Goal: Information Seeking & Learning: Learn about a topic

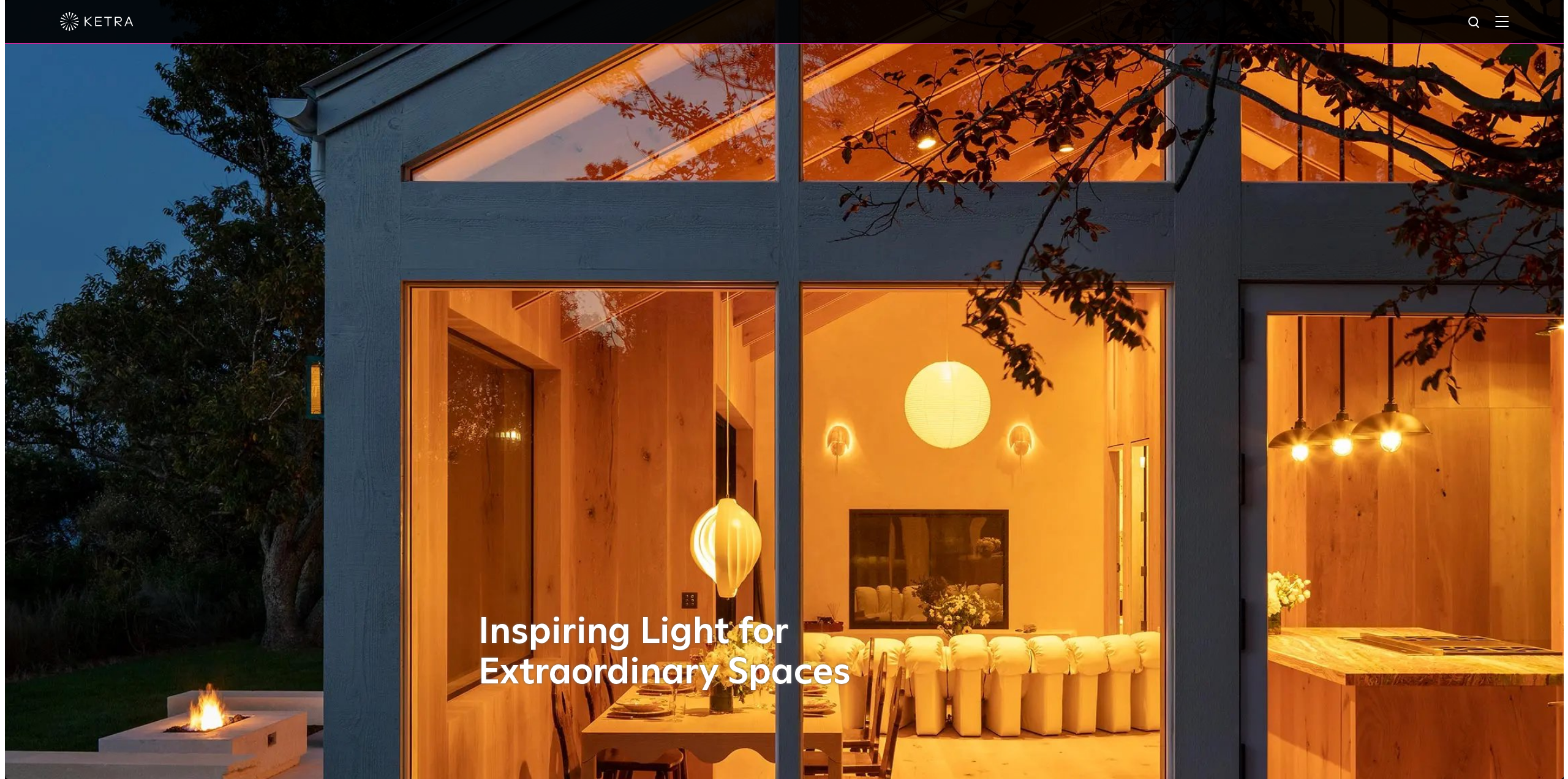
scroll to position [306, 0]
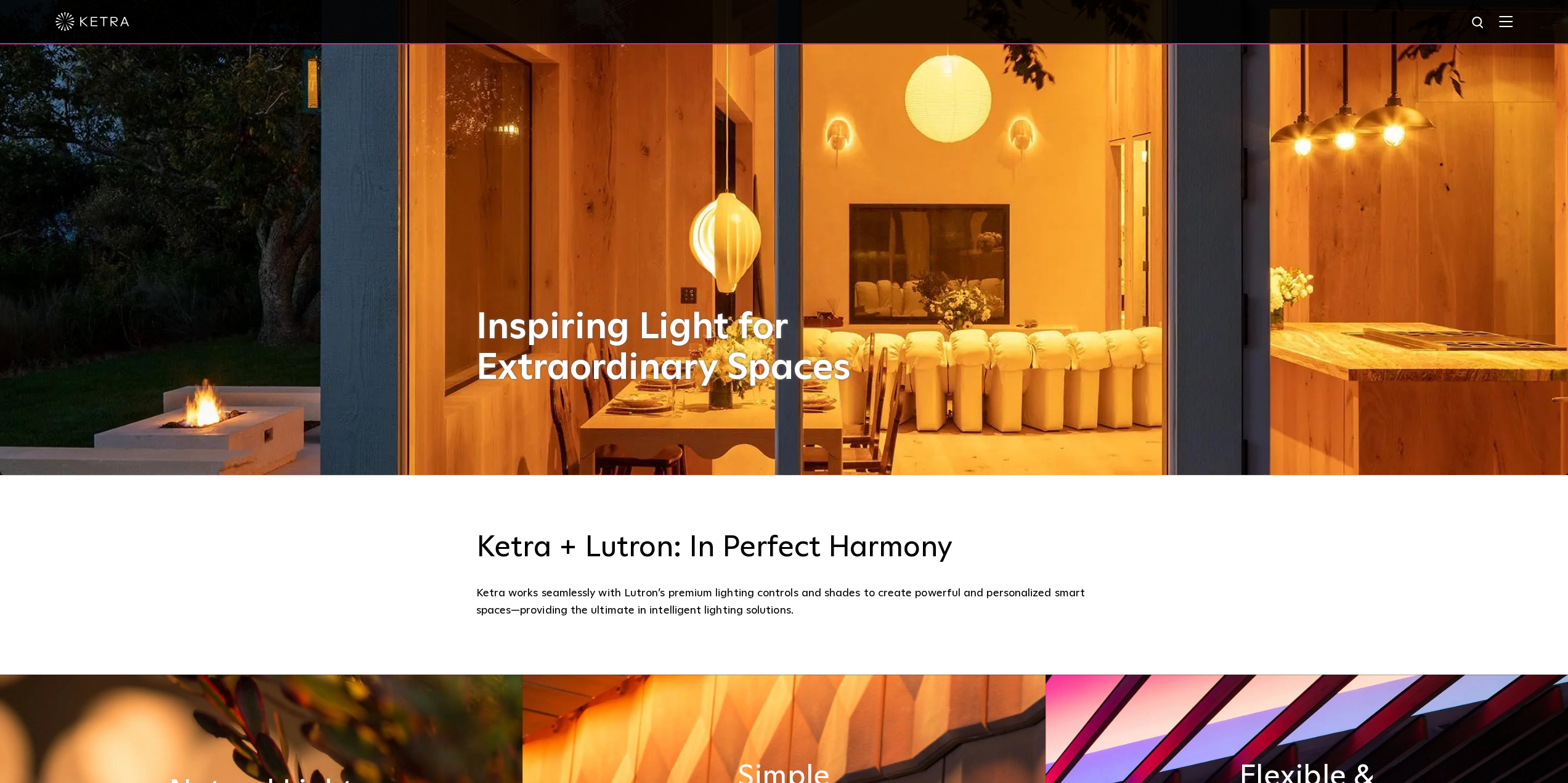
click at [1522, 19] on div at bounding box center [784, 22] width 1568 height 45
click at [1513, 19] on img at bounding box center [1506, 21] width 14 height 11
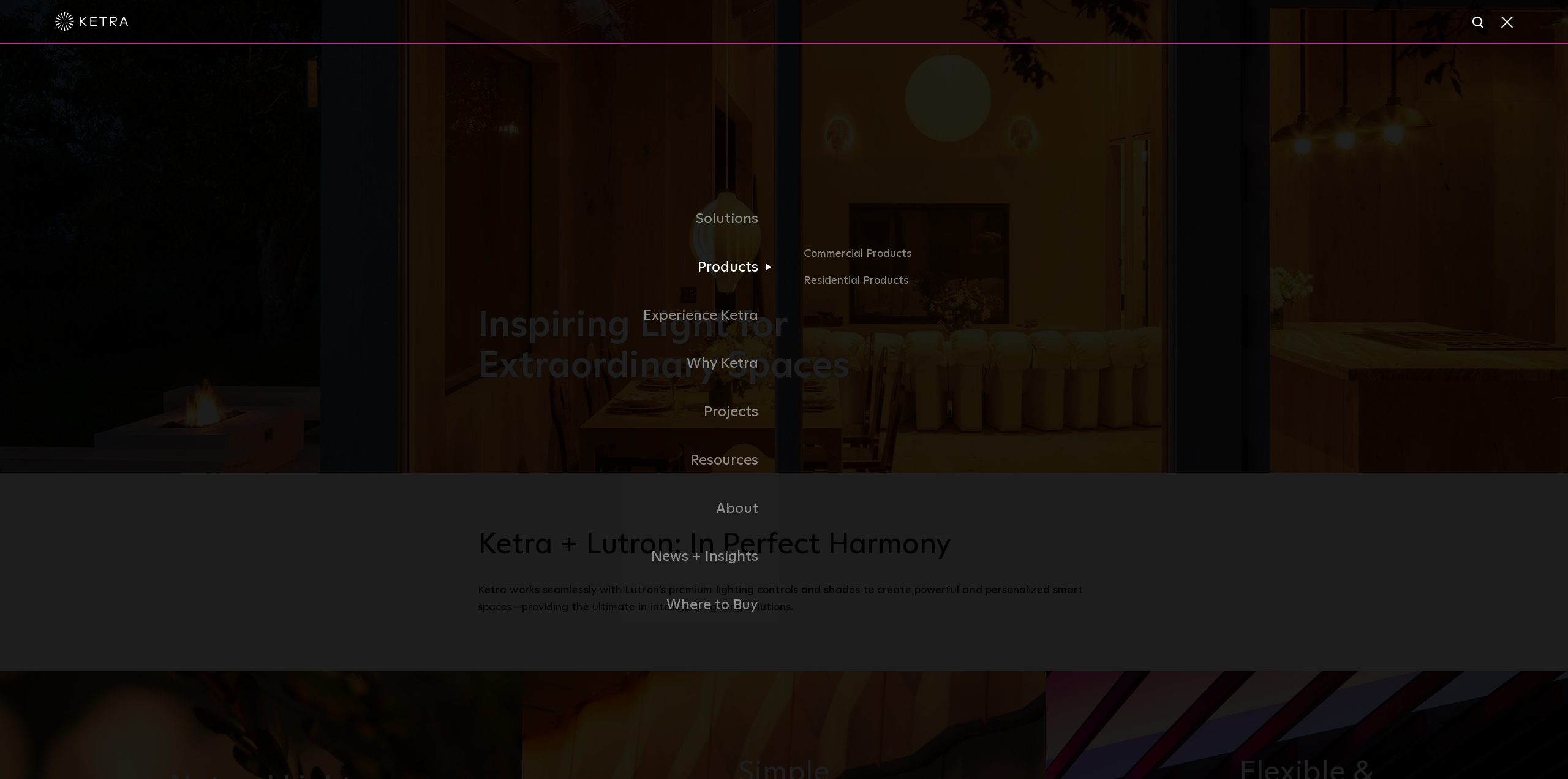
click at [725, 267] on link "Products" at bounding box center [631, 267] width 306 height 48
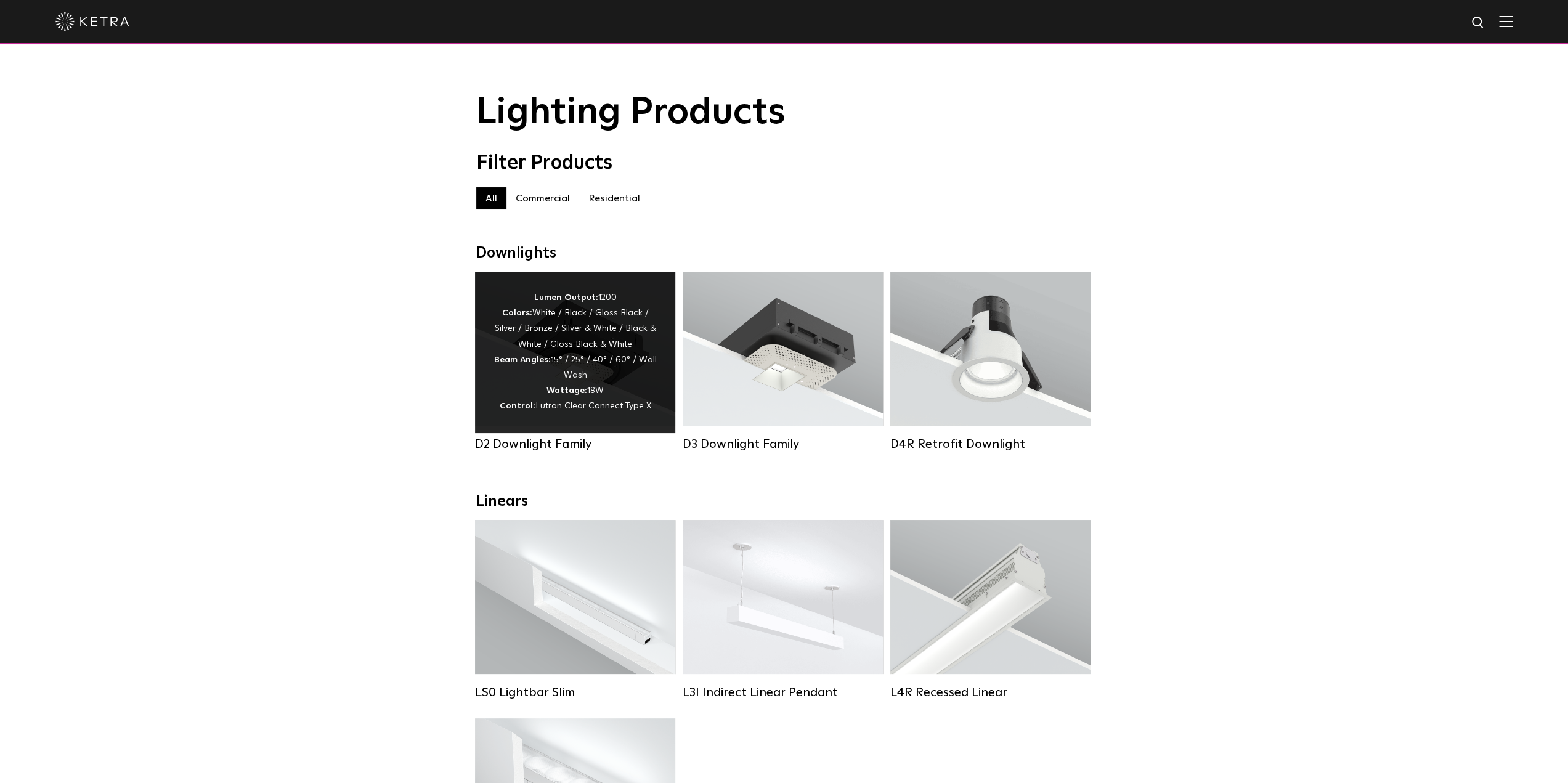
click at [599, 334] on div "Lumen Output: 1200 Colors: White / Black / Gloss Black / Silver / Bronze / Silv…" at bounding box center [575, 352] width 164 height 125
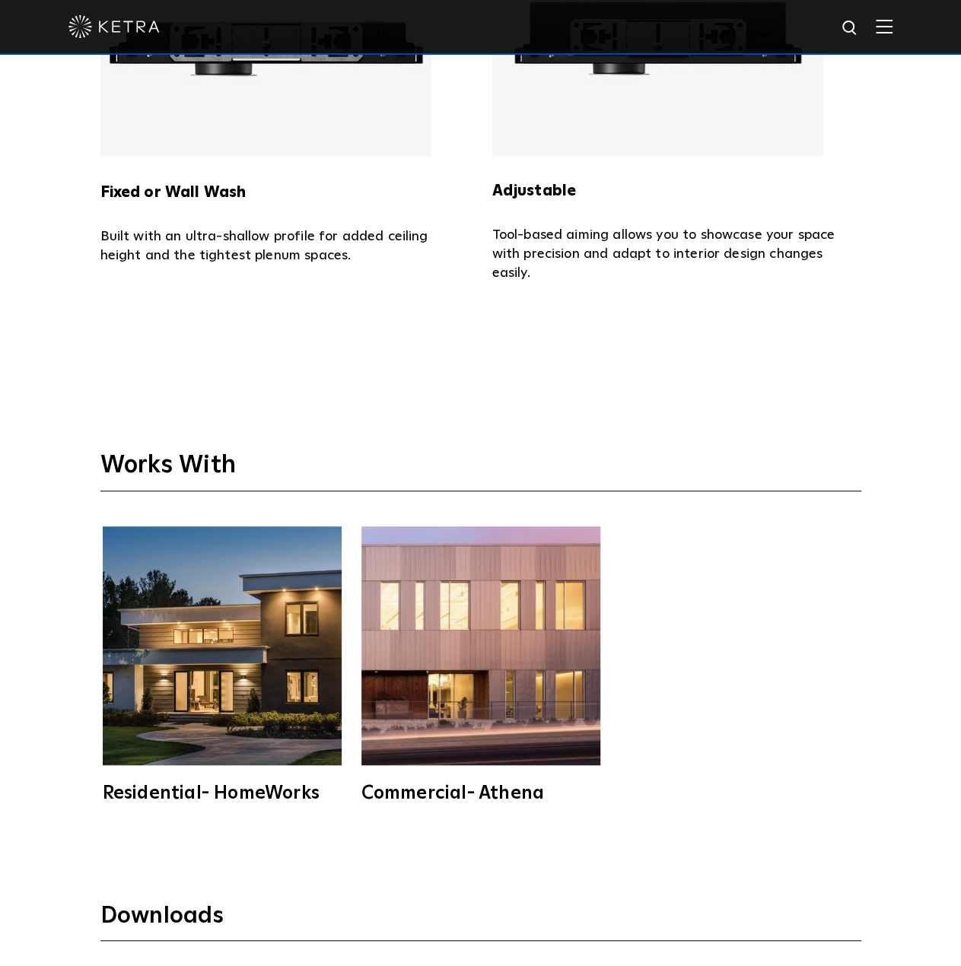
scroll to position [4711, 0]
